Goal: Task Accomplishment & Management: Manage account settings

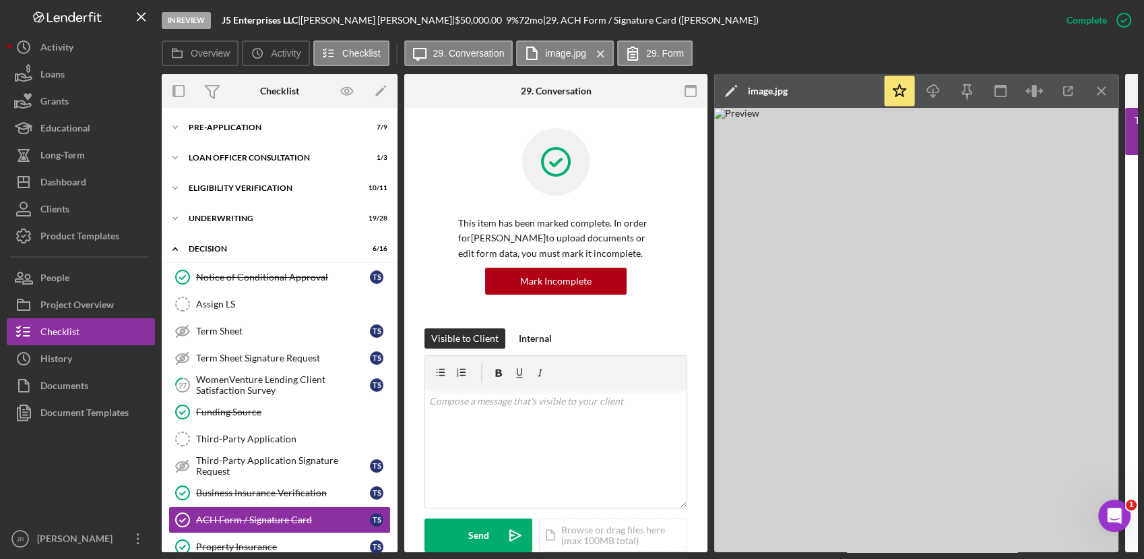
scroll to position [277, 0]
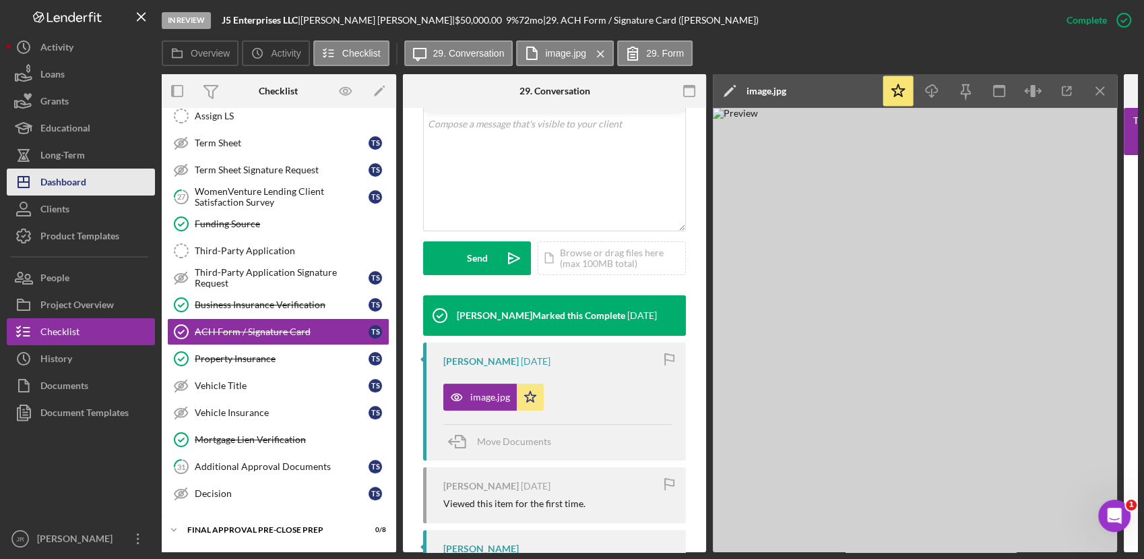
click at [72, 177] on div "Dashboard" at bounding box center [63, 183] width 46 height 30
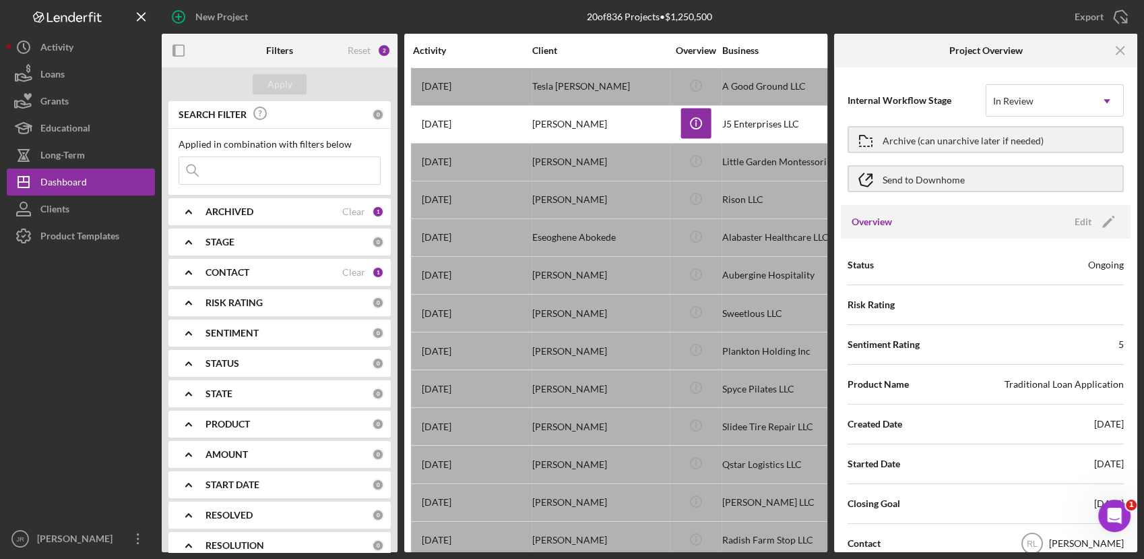
click at [791, 15] on div "20 of 836 Projects • $1,250,500" at bounding box center [649, 17] width 325 height 34
click at [814, 13] on div "Export Icon/Export" at bounding box center [974, 17] width 325 height 34
click at [1115, 43] on icon "Icon/Menu Close" at bounding box center [1121, 51] width 30 height 30
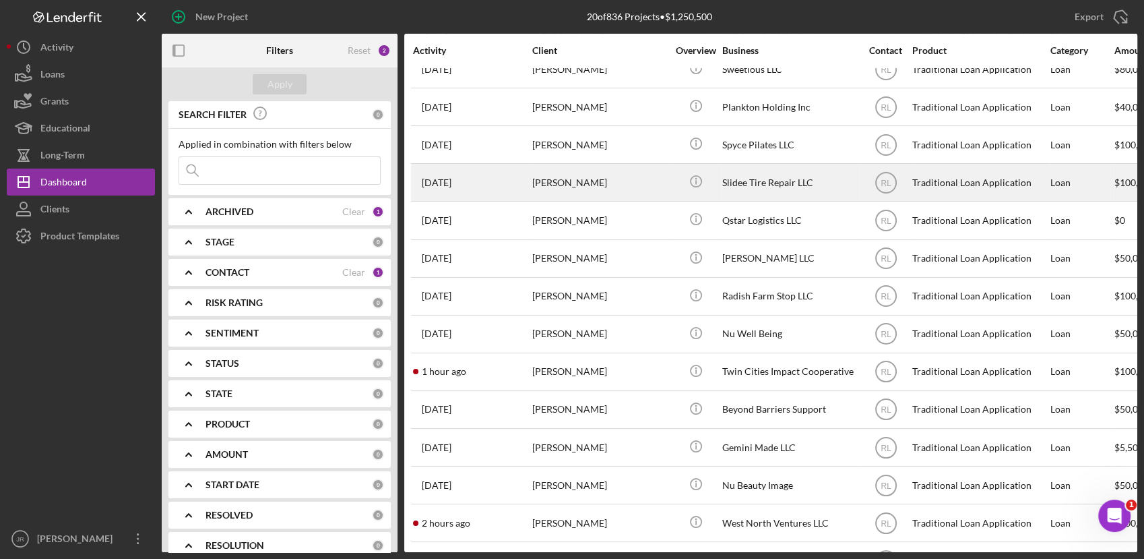
scroll to position [283, 0]
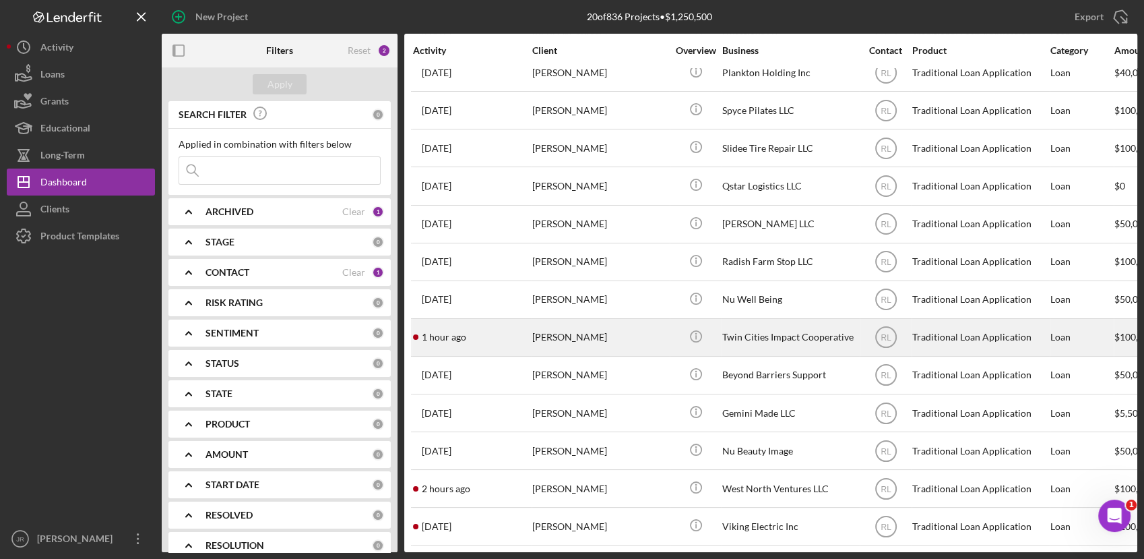
click at [552, 323] on div "[PERSON_NAME]" at bounding box center [599, 337] width 135 height 36
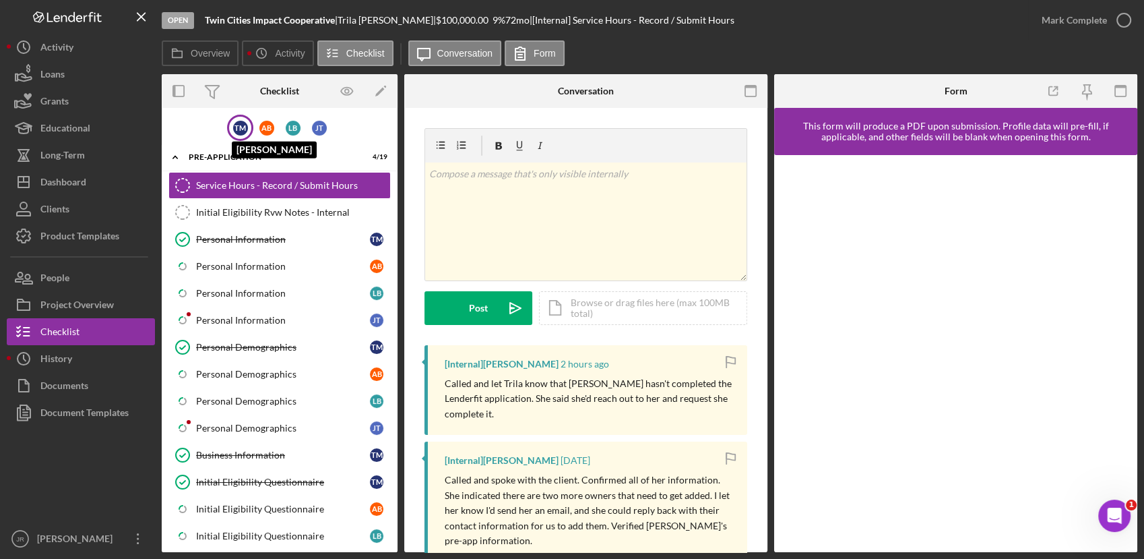
click at [237, 127] on div "T M" at bounding box center [240, 128] width 15 height 15
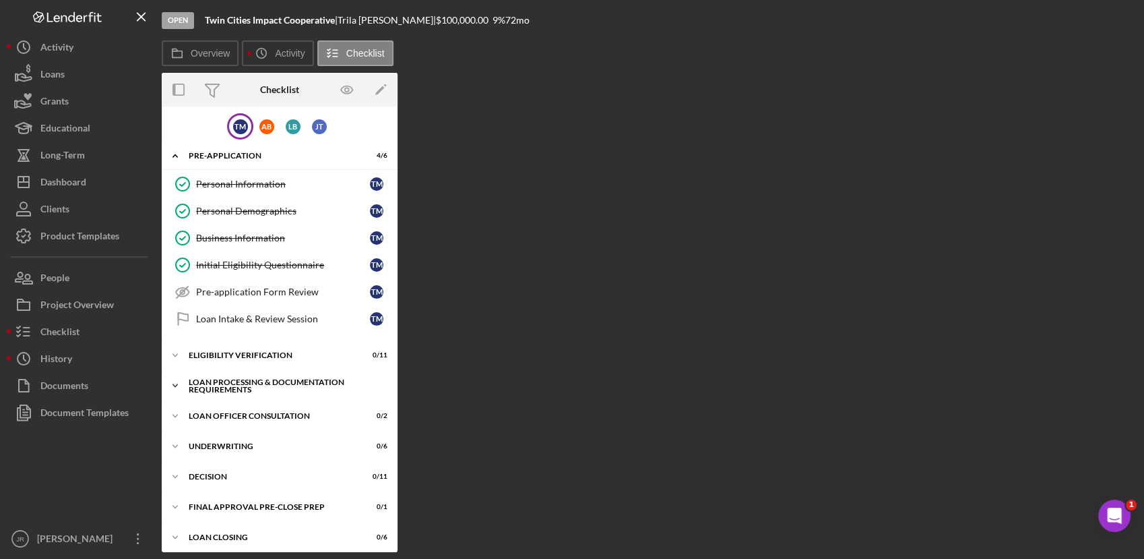
click at [227, 378] on div "Loan Processing & Documentation Requirements" at bounding box center [285, 385] width 192 height 15
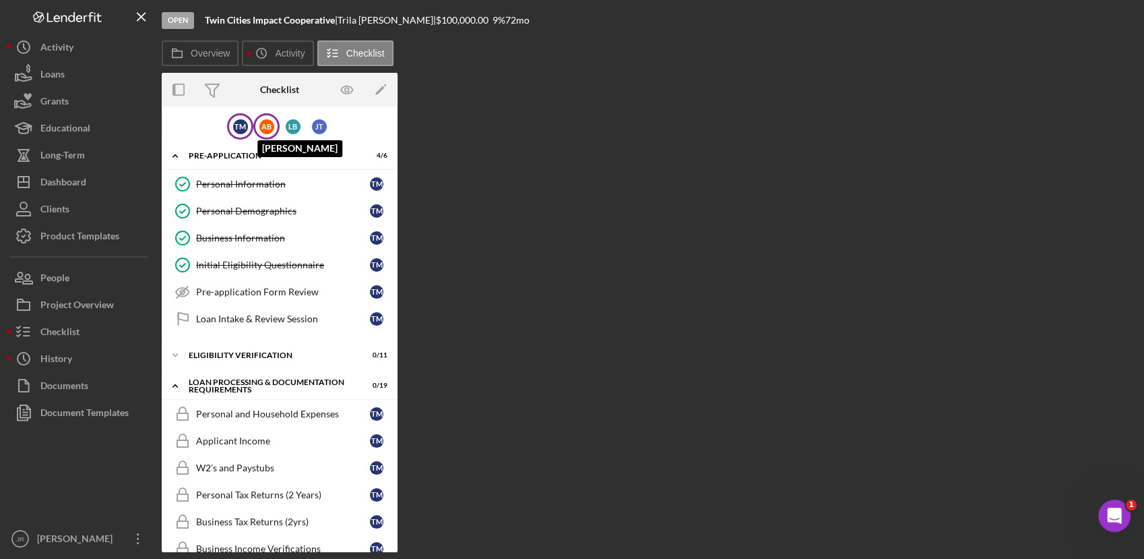
click at [259, 121] on div "A B" at bounding box center [266, 126] width 15 height 15
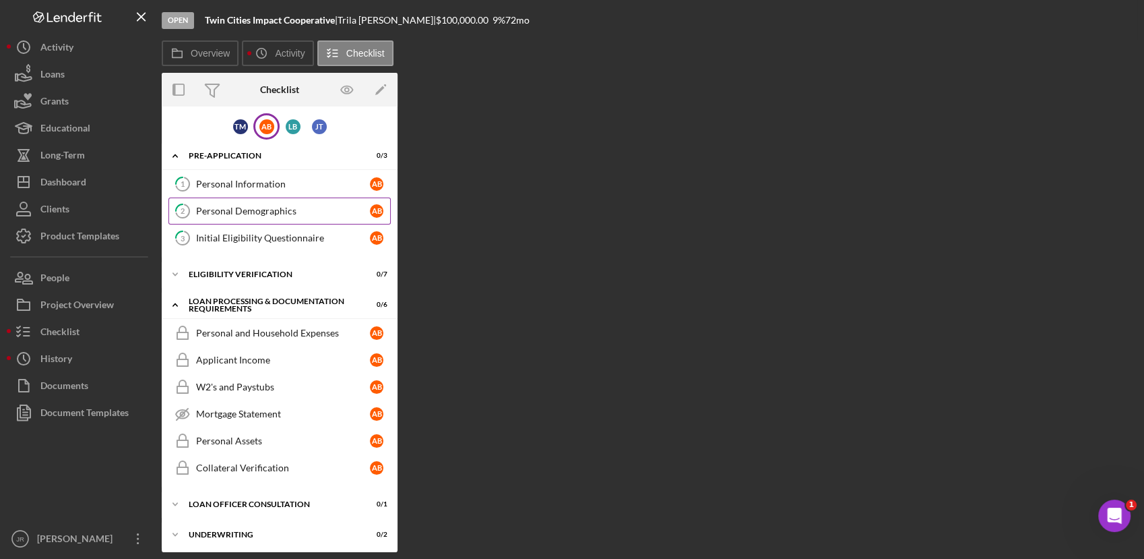
click at [249, 211] on div "Personal Demographics" at bounding box center [283, 211] width 174 height 11
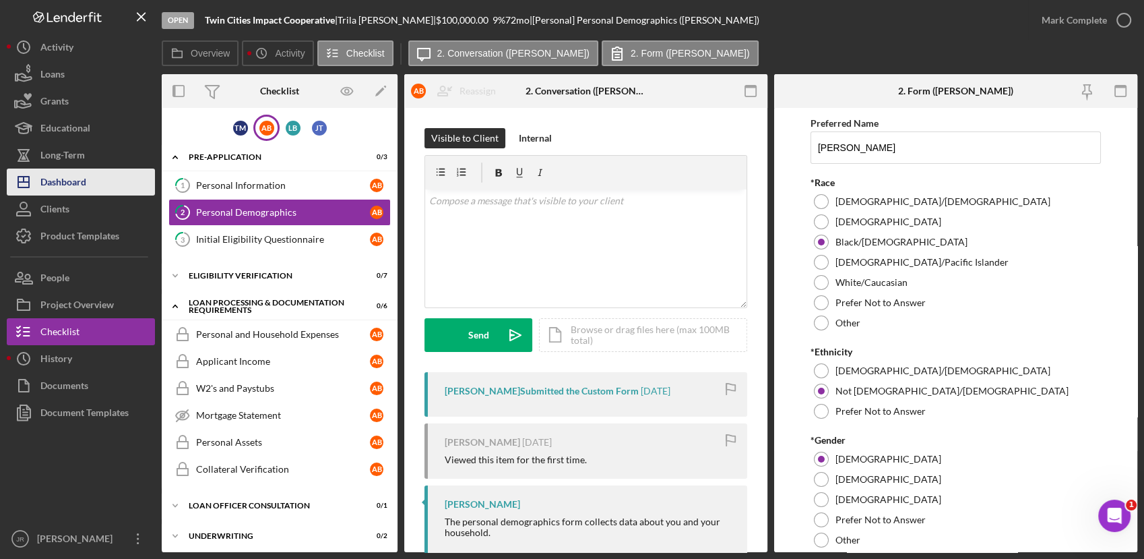
click at [106, 181] on button "Icon/Dashboard Dashboard" at bounding box center [81, 181] width 148 height 27
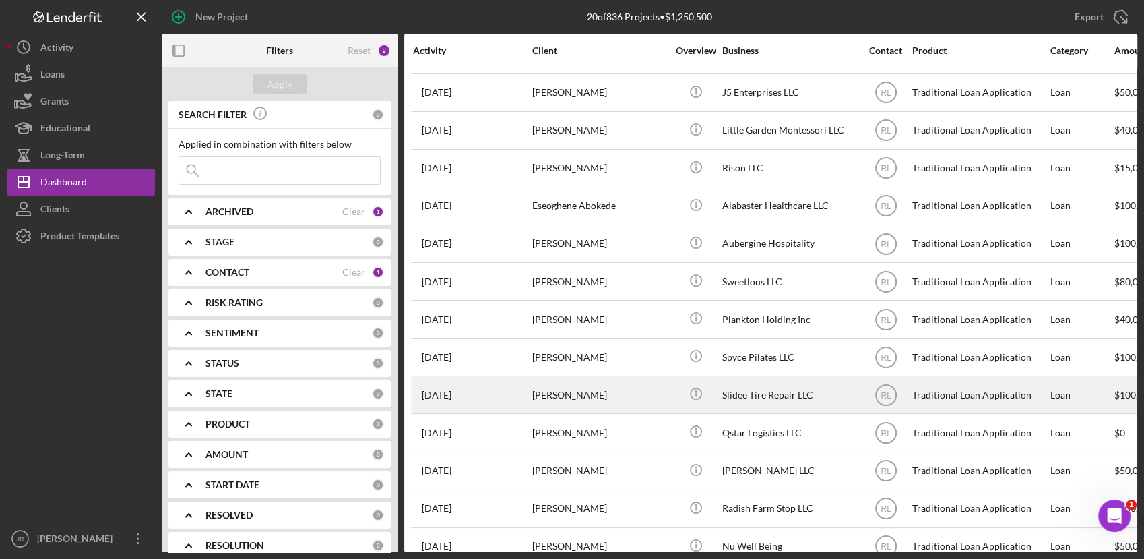
scroll to position [31, 0]
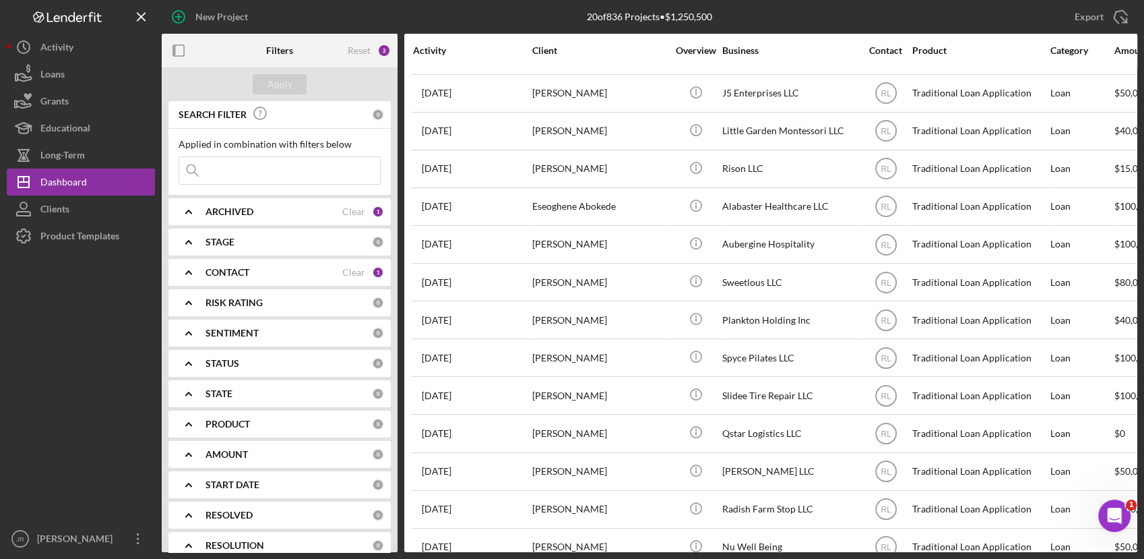
click at [225, 285] on div "CONTACT Clear 1" at bounding box center [295, 272] width 179 height 27
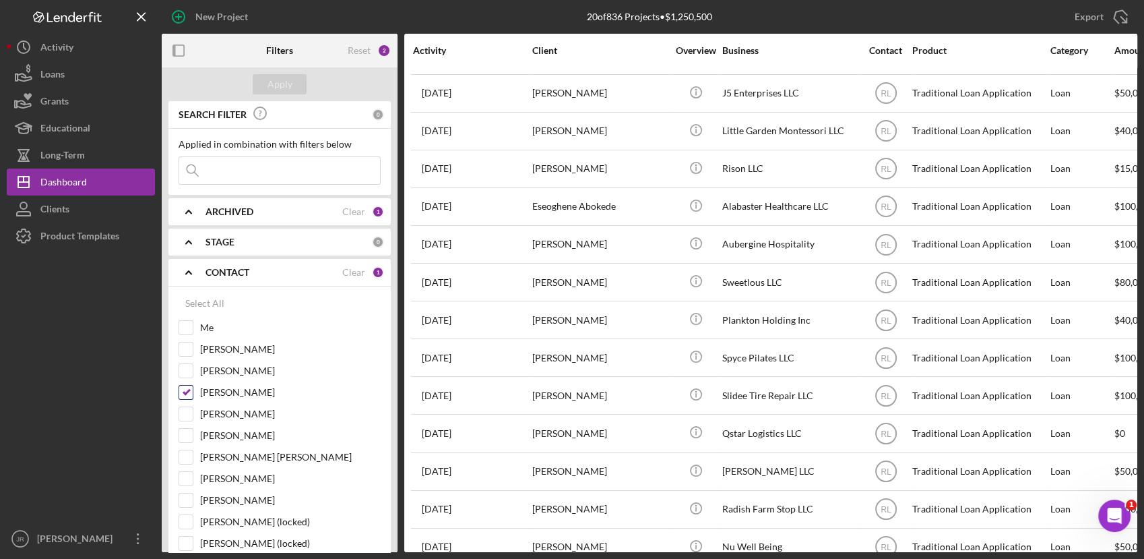
click at [181, 388] on input "[PERSON_NAME]" at bounding box center [185, 391] width 13 height 13
checkbox input "false"
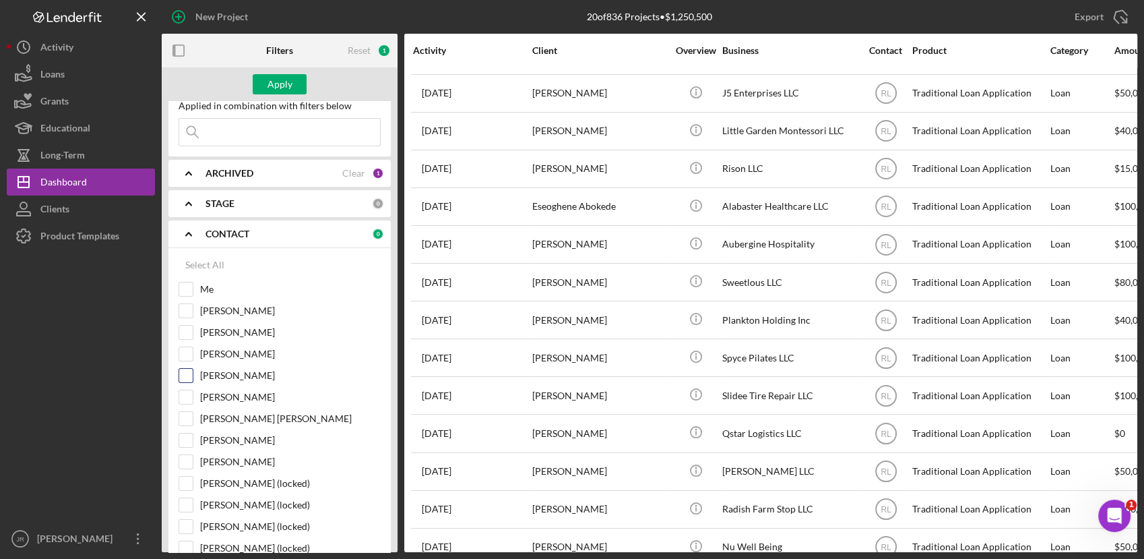
scroll to position [36, 0]
click at [186, 291] on input "Me" at bounding box center [185, 291] width 13 height 13
checkbox input "true"
click at [299, 81] on button "Apply" at bounding box center [280, 84] width 54 height 20
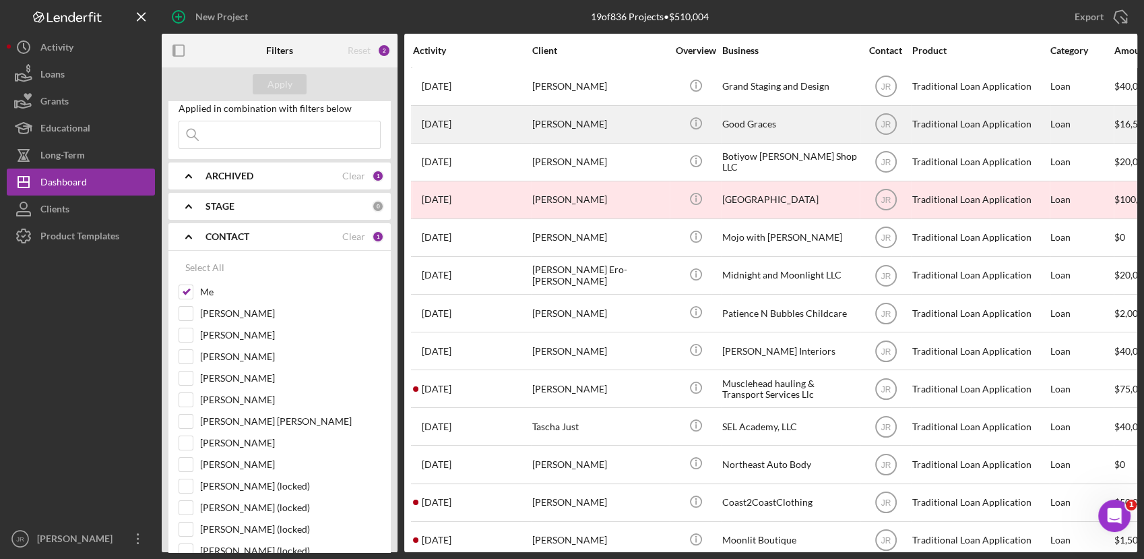
scroll to position [246, 0]
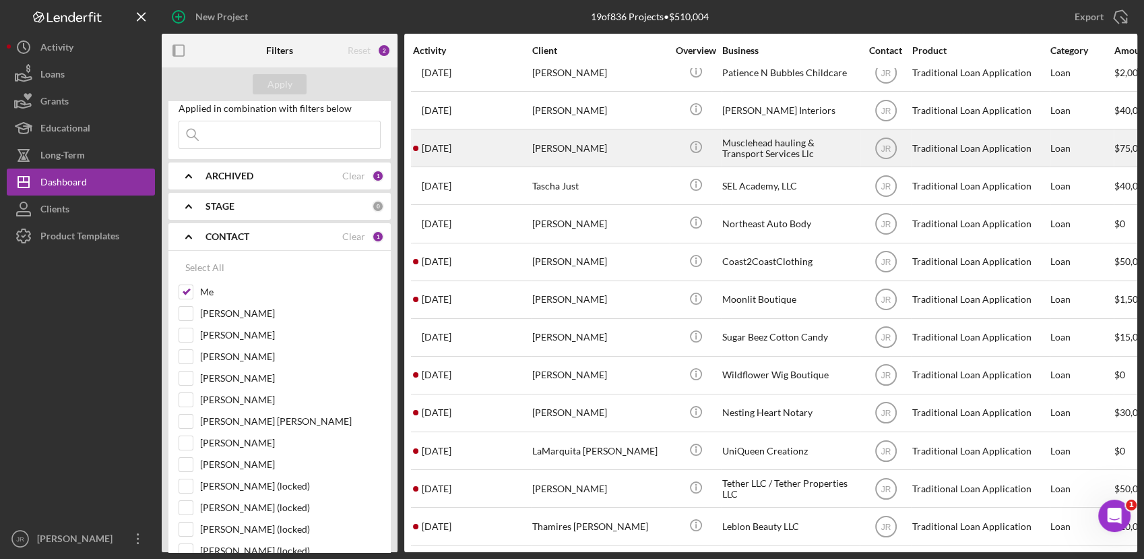
click at [735, 133] on div "Musclehead hauling & Transport Services Llc" at bounding box center [789, 148] width 135 height 36
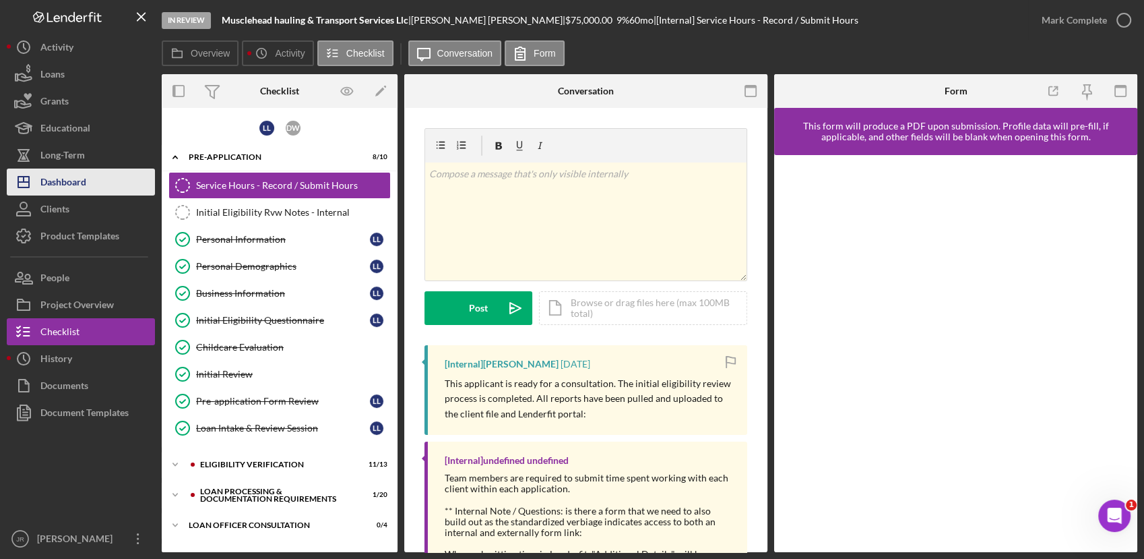
click at [91, 193] on button "Icon/Dashboard Dashboard" at bounding box center [81, 181] width 148 height 27
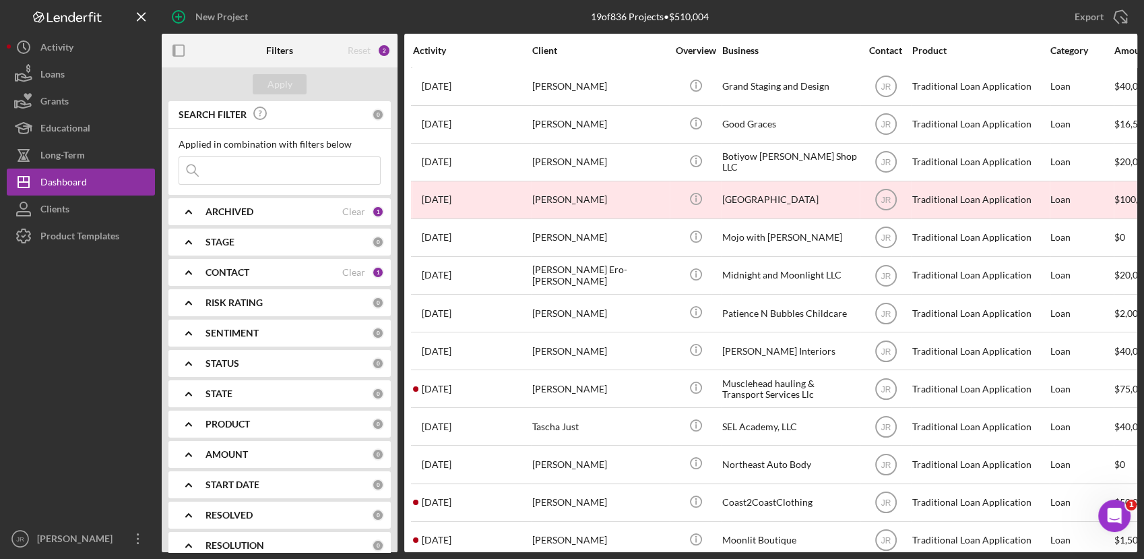
click at [232, 274] on b "CONTACT" at bounding box center [228, 272] width 44 height 11
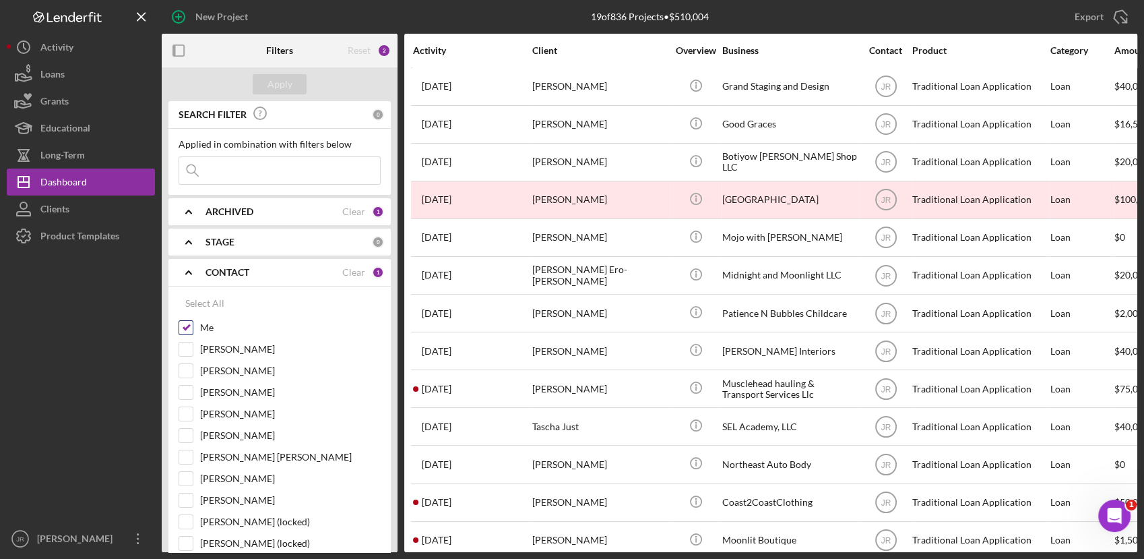
click at [181, 330] on input "Me" at bounding box center [185, 327] width 13 height 13
checkbox input "false"
click at [187, 352] on input "[PERSON_NAME]" at bounding box center [185, 348] width 13 height 13
checkbox input "true"
click at [281, 82] on div "Apply" at bounding box center [280, 84] width 25 height 20
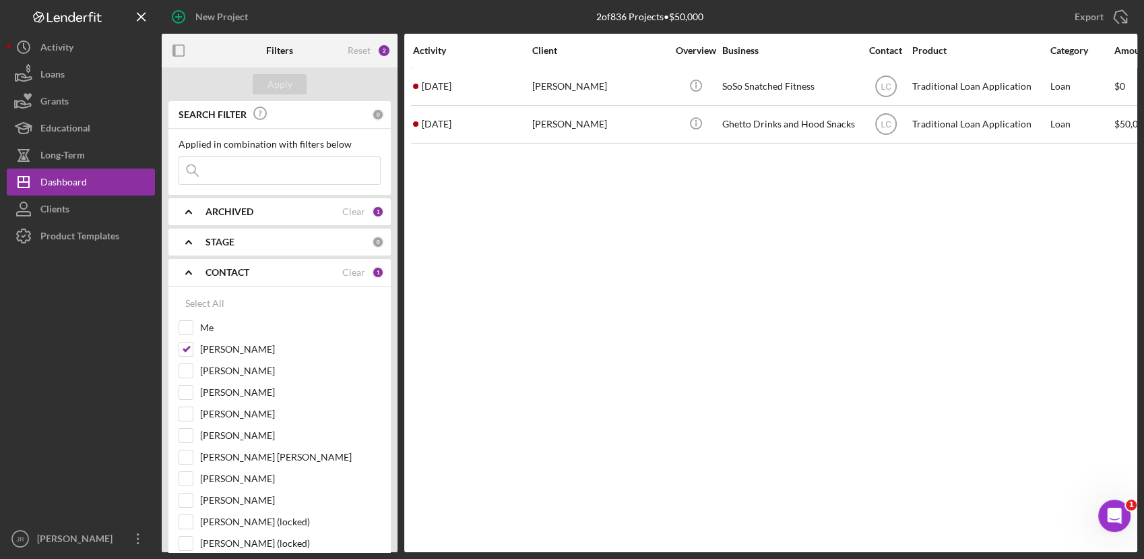
click at [441, 459] on div "Activity Client Overview Business Contact Product Category Amount Started Icon/…" at bounding box center [770, 293] width 733 height 518
